Goal: Task Accomplishment & Management: Complete application form

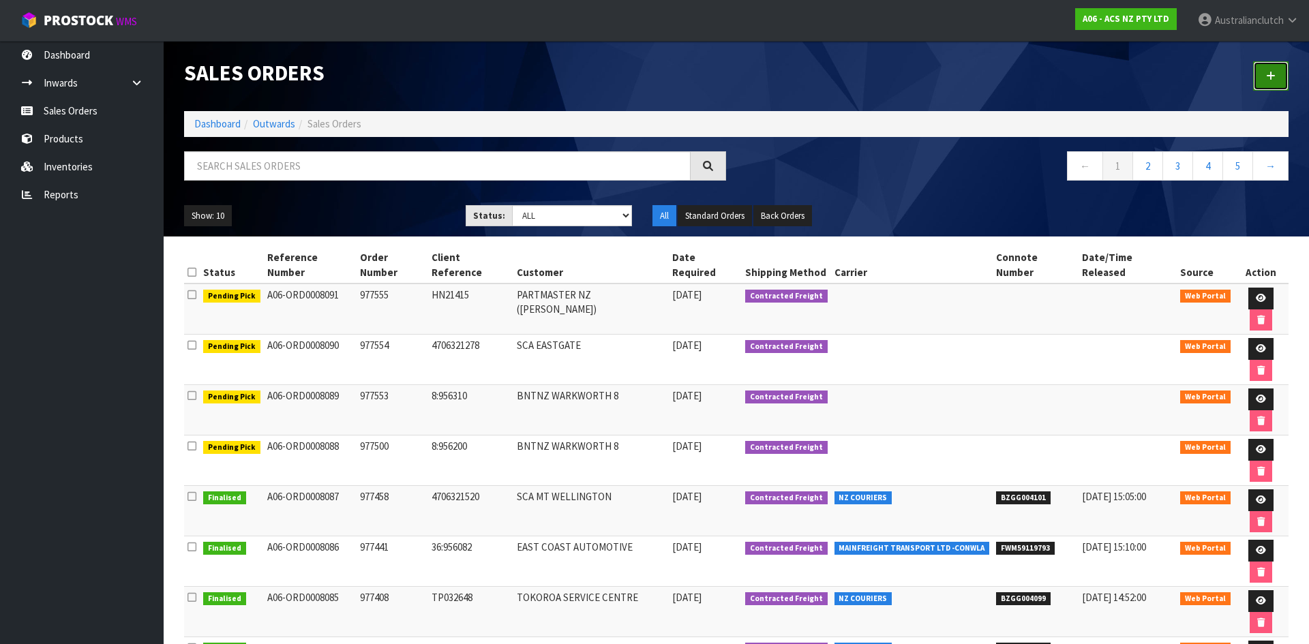
click at [1283, 79] on link at bounding box center [1270, 75] width 35 height 29
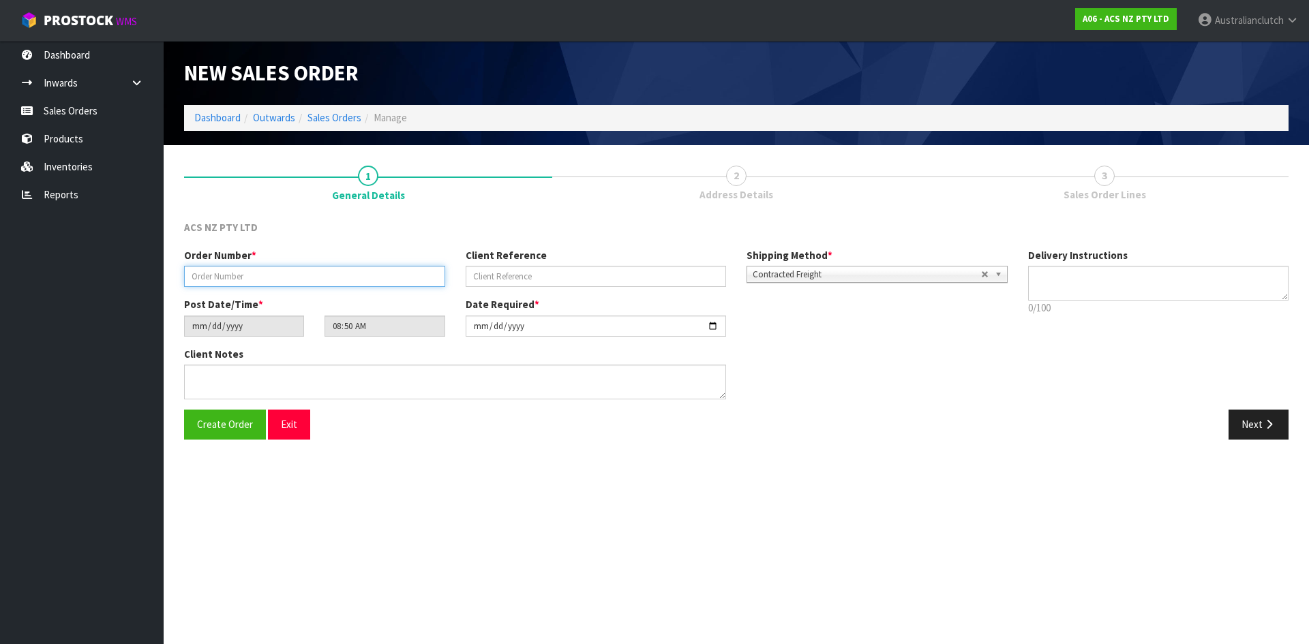
drag, startPoint x: 390, startPoint y: 277, endPoint x: 397, endPoint y: 280, distance: 7.3
click at [390, 277] on input "text" at bounding box center [314, 276] width 261 height 21
type input "977681"
type input "16:956479"
click at [1052, 273] on textarea at bounding box center [1158, 283] width 261 height 35
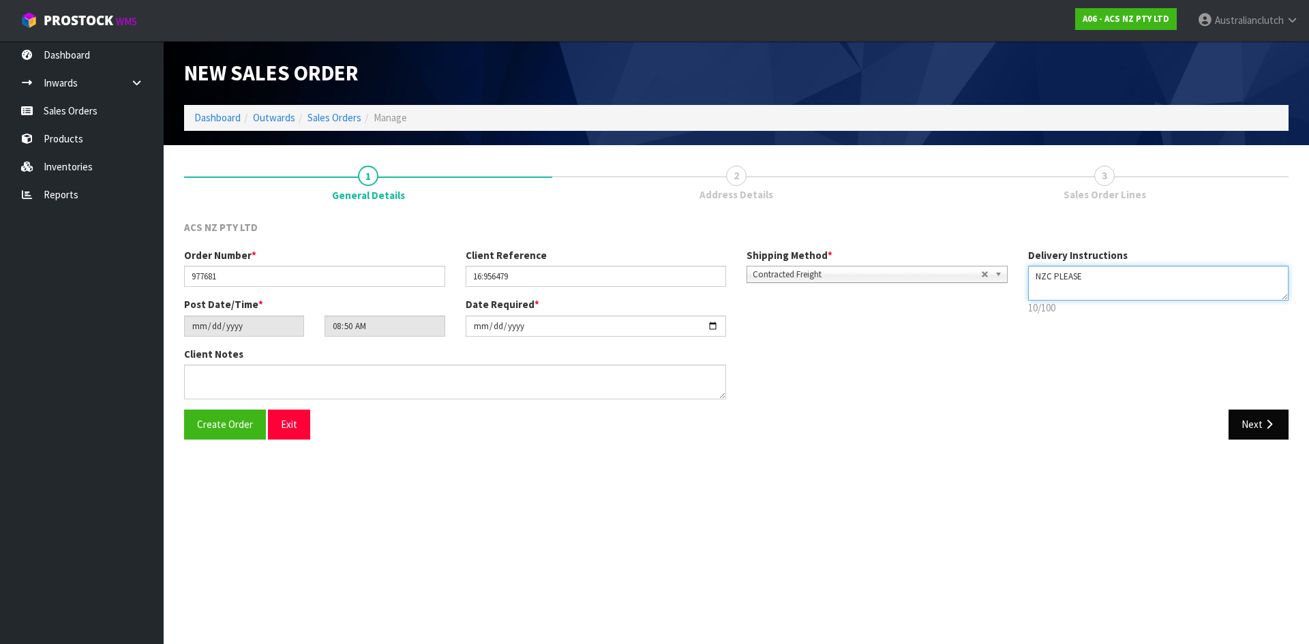
type textarea "NZC PLEASE"
click at [1259, 423] on button "Next" at bounding box center [1259, 424] width 60 height 29
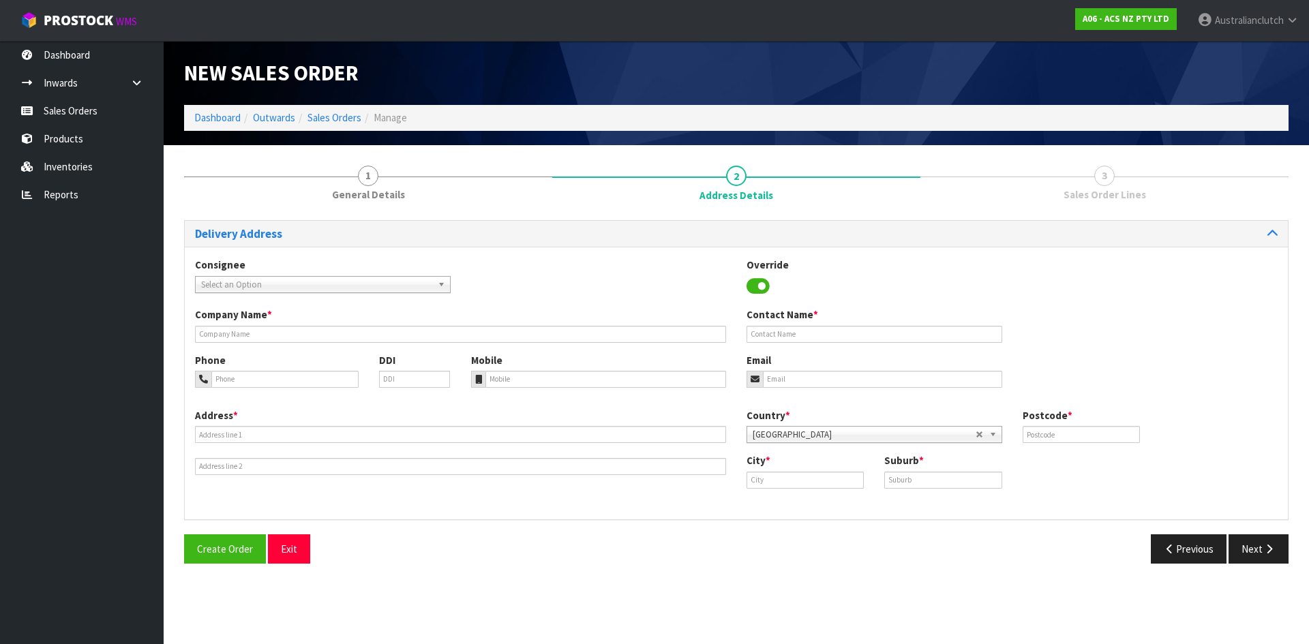
click at [269, 283] on span "Select an Option" at bounding box center [316, 285] width 231 height 16
type input "101679"
click at [288, 324] on li "101679 - BNTNZ NEW [PERSON_NAME] 16" at bounding box center [322, 323] width 249 height 17
type input "BNTNZ NEW [PERSON_NAME] 16"
type input "[STREET_ADDRESS]"
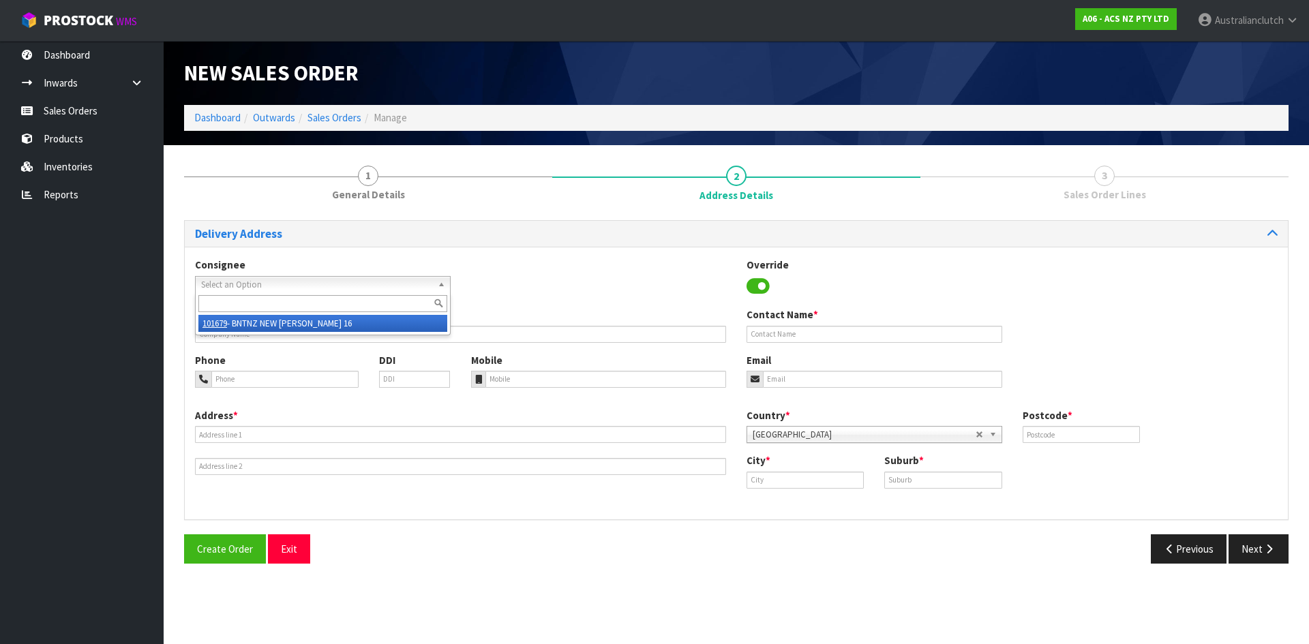
type input "0640"
type input "[GEOGRAPHIC_DATA]"
type input "NEW [PERSON_NAME]"
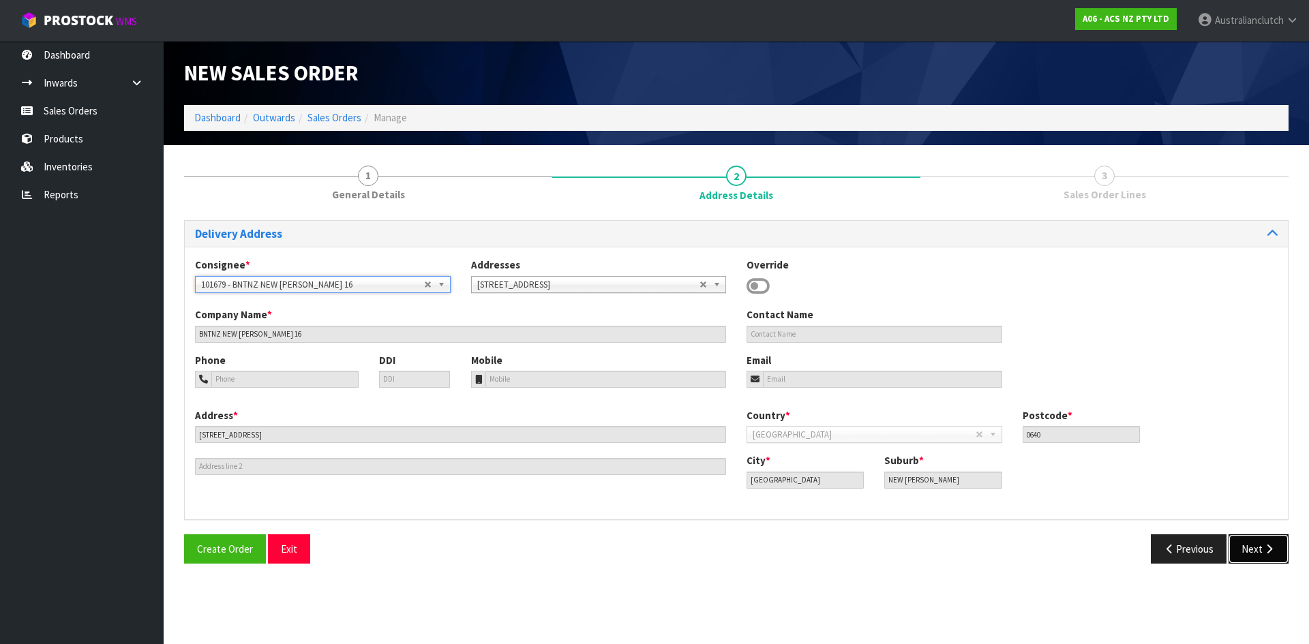
click at [1264, 548] on icon "button" at bounding box center [1269, 549] width 13 height 10
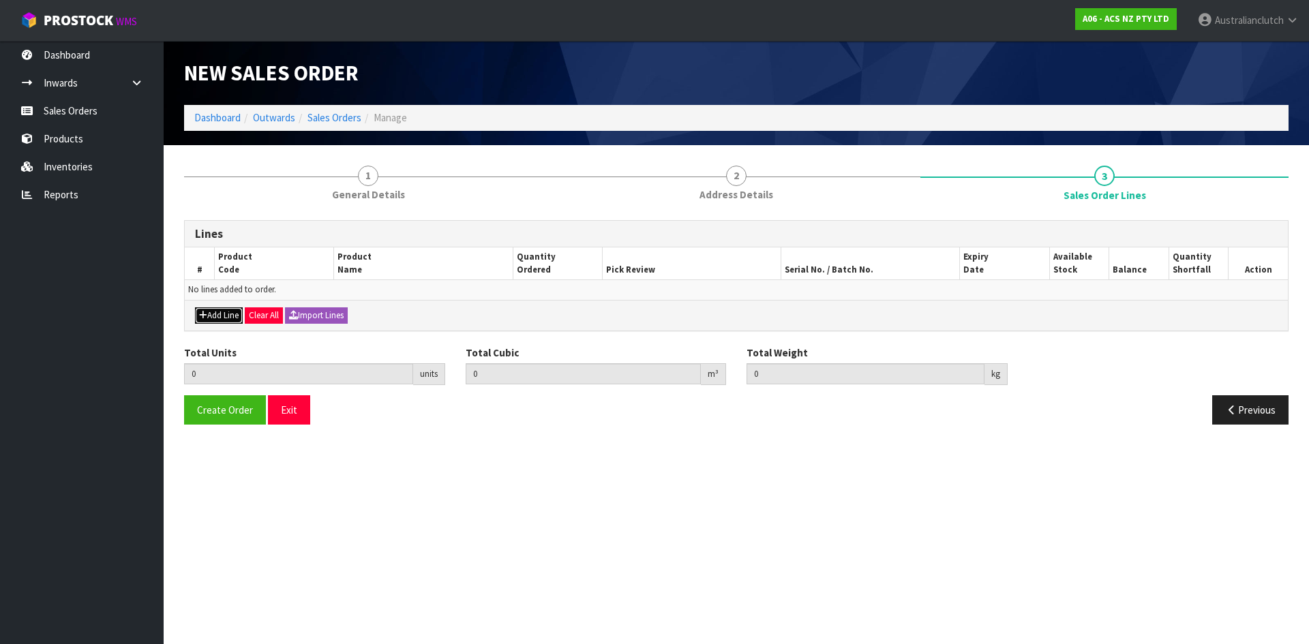
click at [206, 316] on icon "button" at bounding box center [203, 315] width 8 height 9
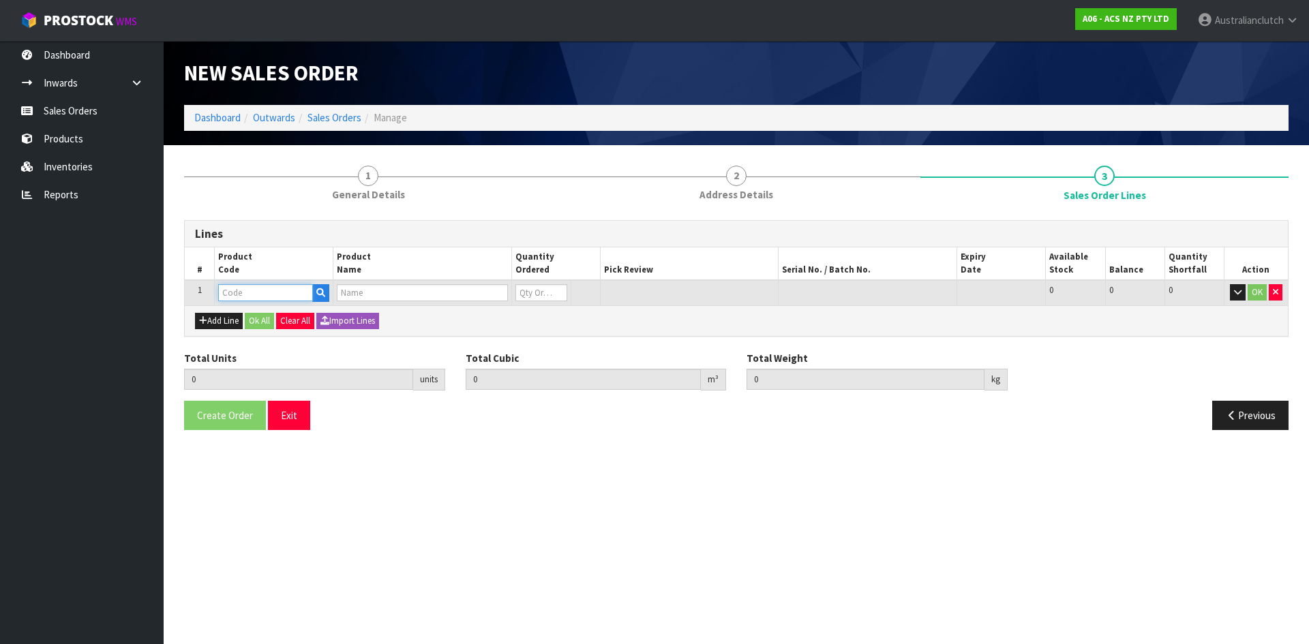
click at [260, 290] on input "text" at bounding box center [265, 292] width 95 height 17
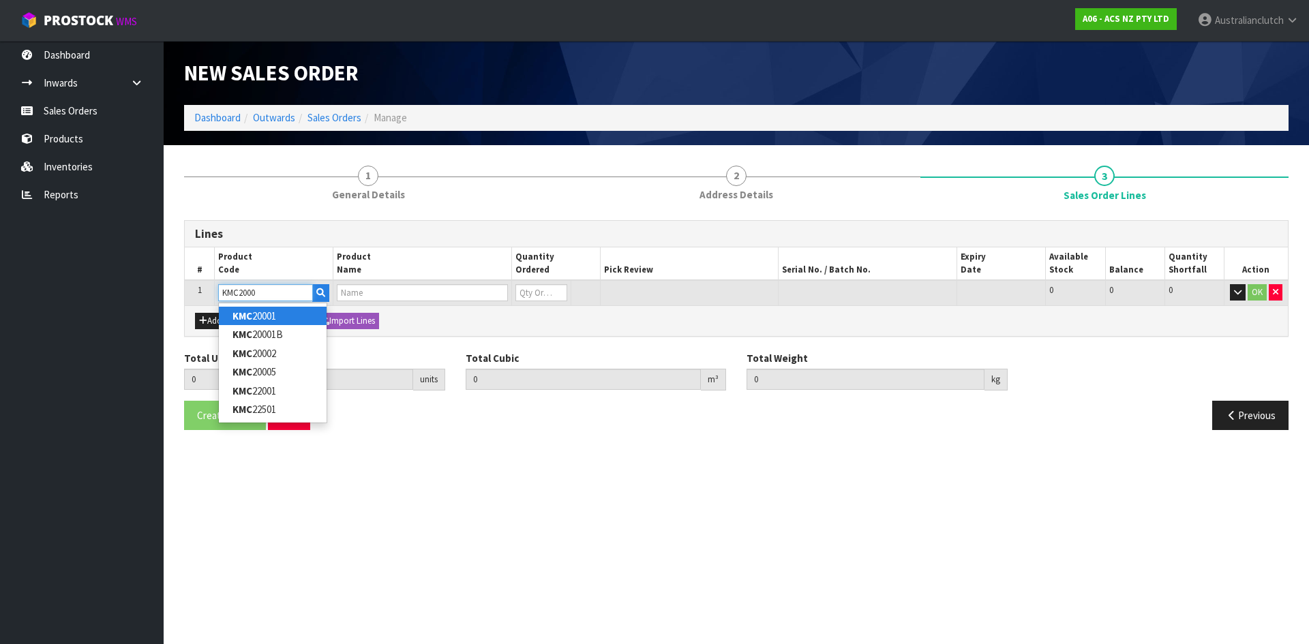
type input "KMC20002"
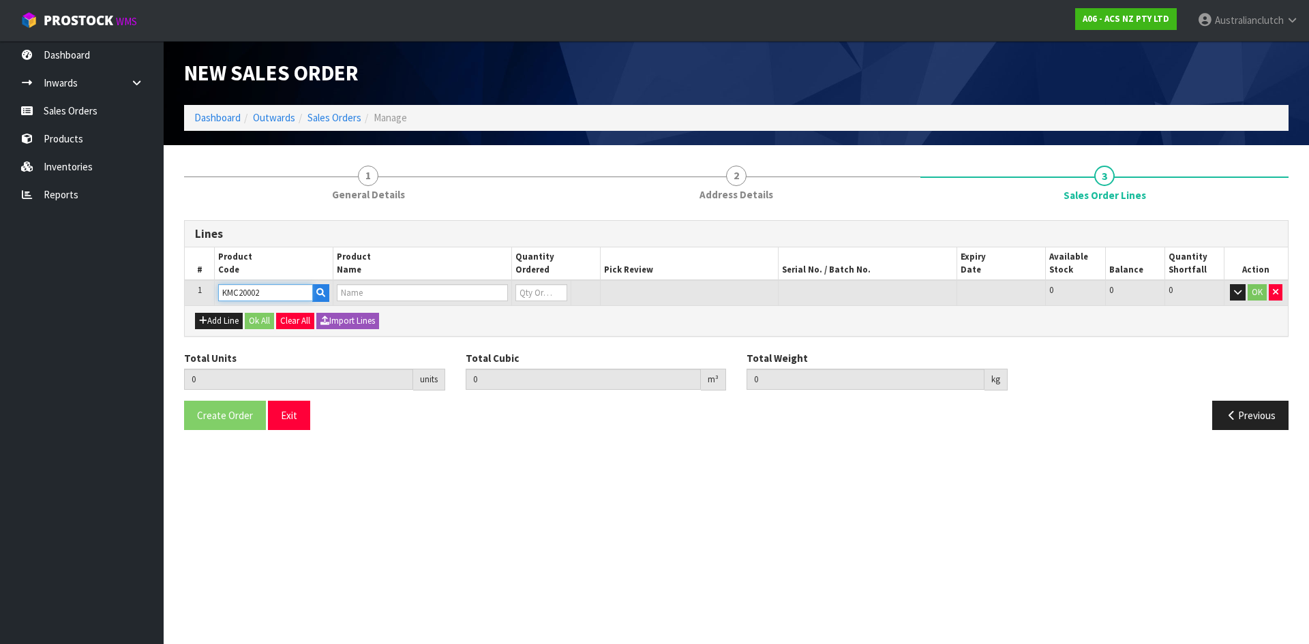
type input "0.000000"
type input "0.000"
type input "KIT STD MINI [PERSON_NAME] 1.6L"
type input "0"
type input "KMC20002"
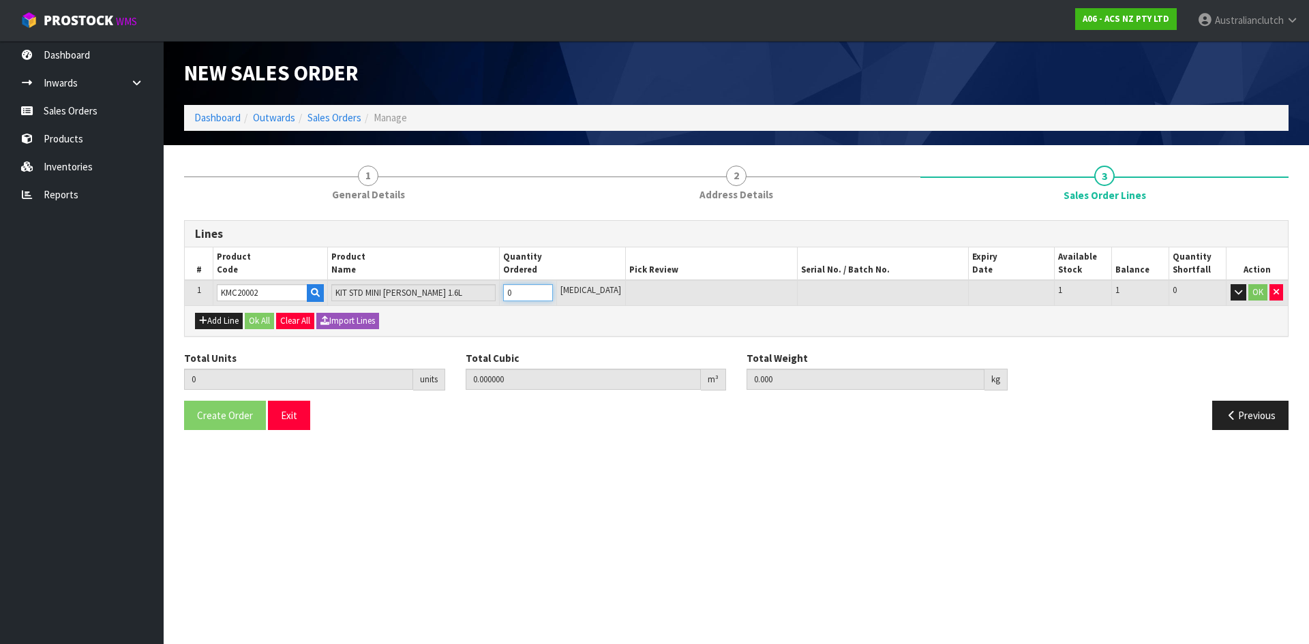
type input "1"
type input "0.01054"
type input "4.9"
type input "1"
click at [553, 292] on input "1" at bounding box center [528, 292] width 50 height 17
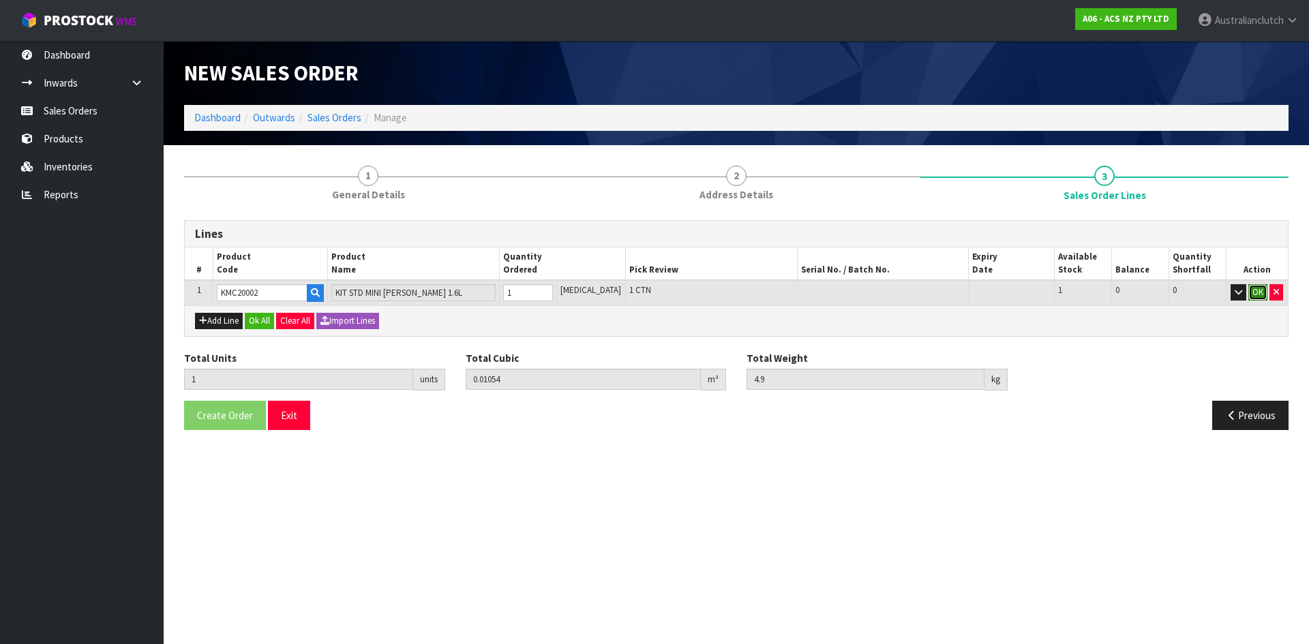
click at [1263, 286] on button "OK" at bounding box center [1258, 292] width 19 height 16
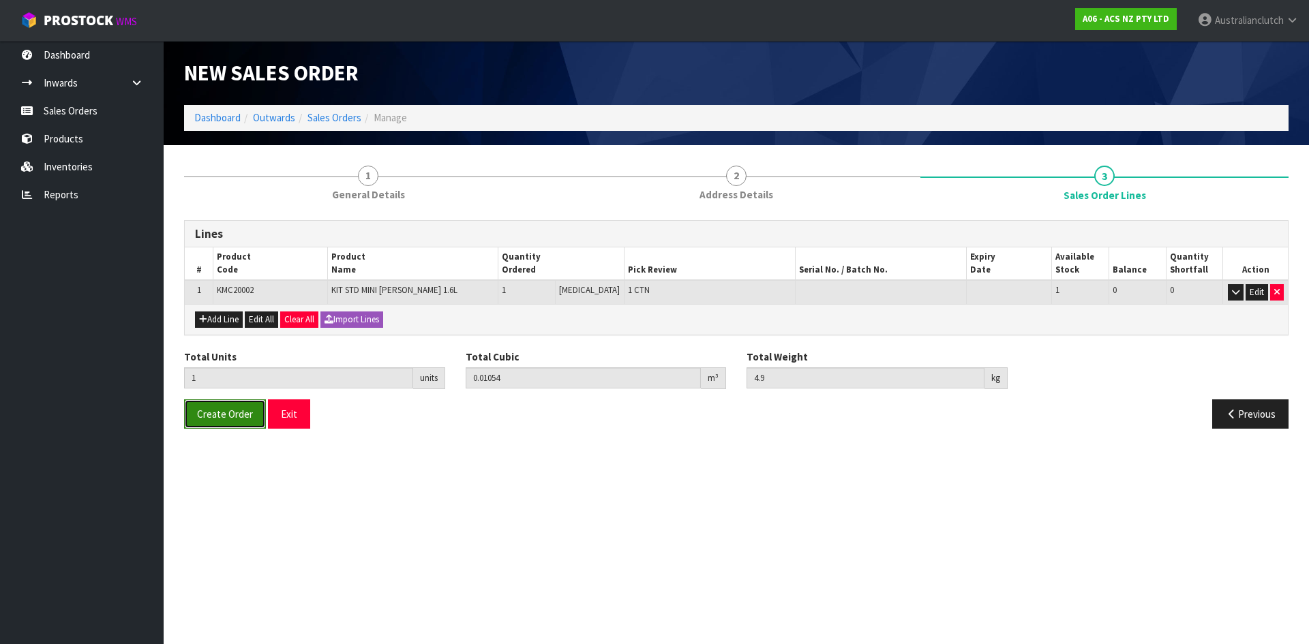
click at [222, 410] on span "Create Order" at bounding box center [225, 414] width 56 height 13
